Goal: Information Seeking & Learning: Learn about a topic

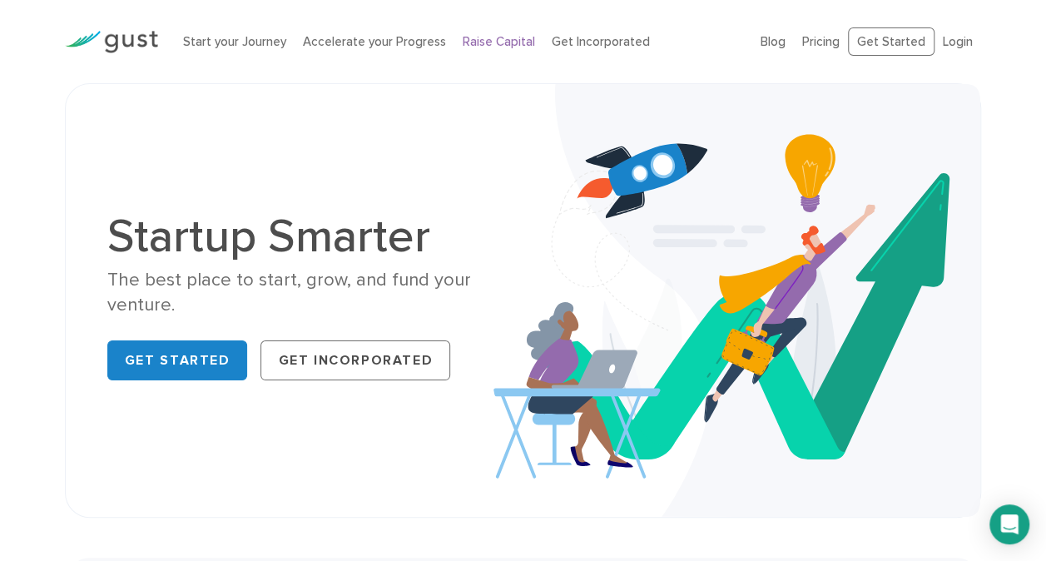
click at [485, 40] on link "Raise Capital" at bounding box center [499, 41] width 72 height 15
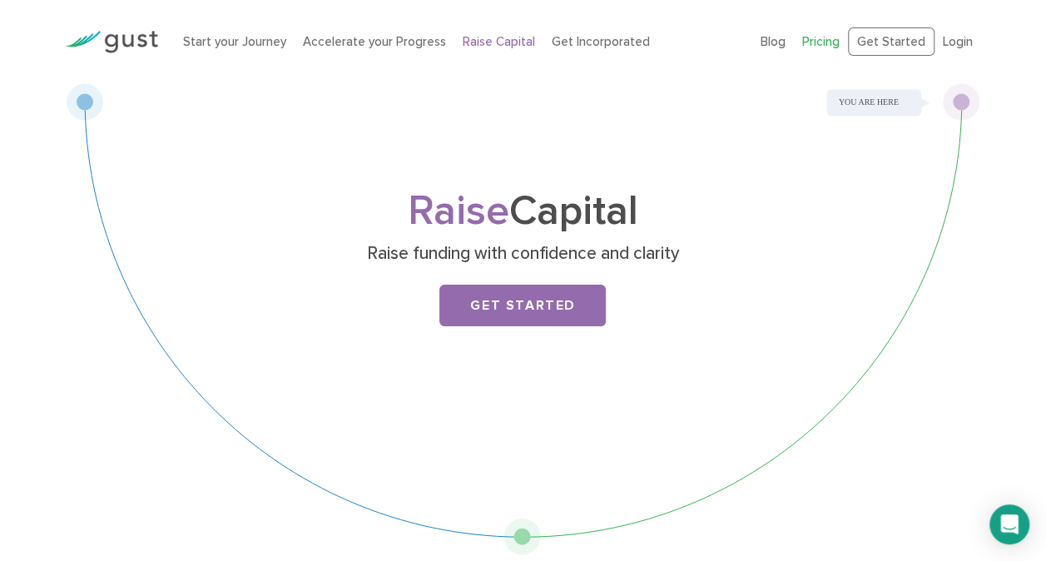
click at [832, 37] on link "Pricing" at bounding box center [820, 41] width 37 height 15
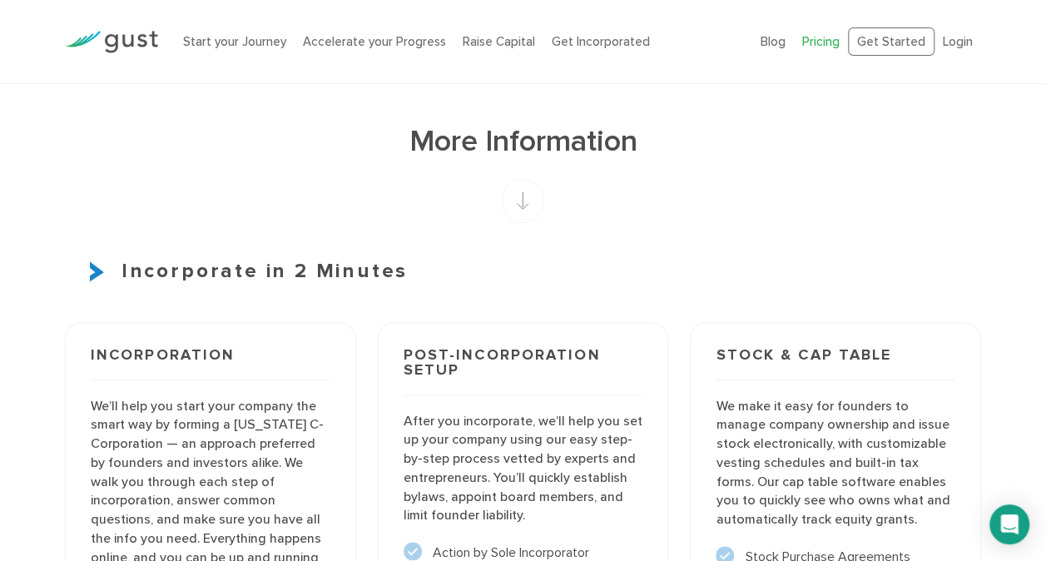
scroll to position [1035, 0]
